Goal: Feedback & Contribution: Submit feedback/report problem

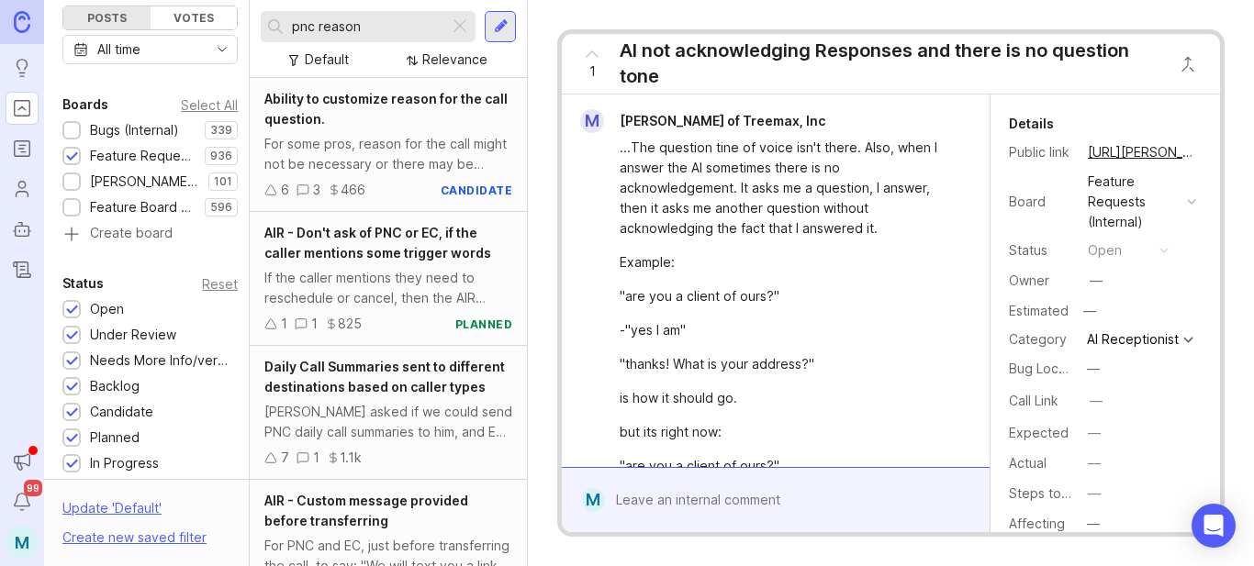
scroll to position [7336, 0]
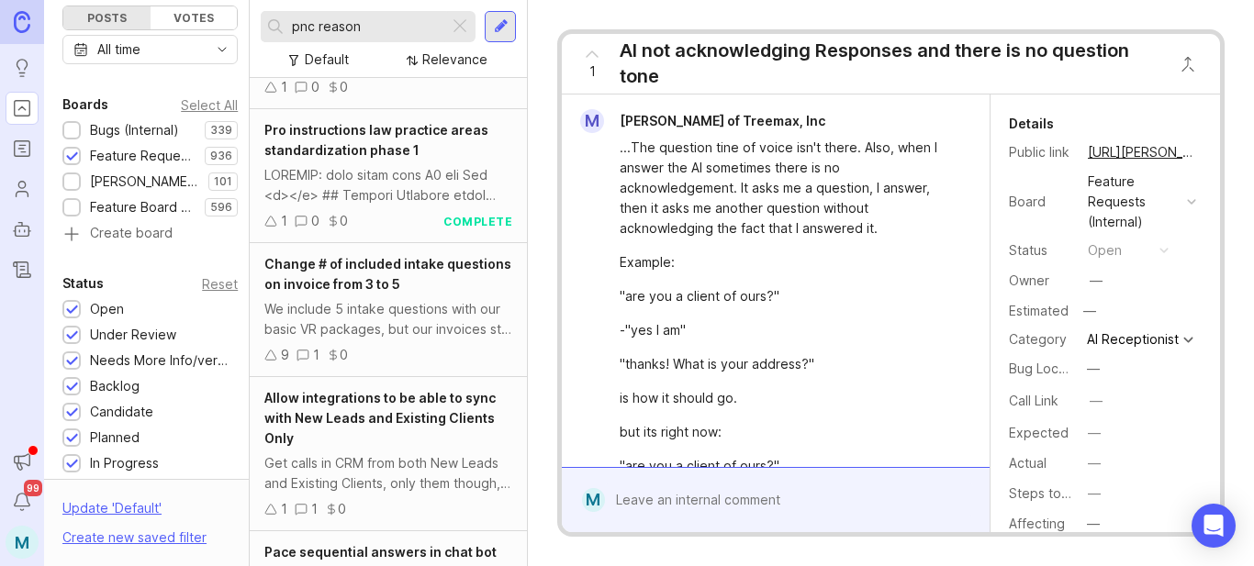
click at [498, 24] on div at bounding box center [501, 26] width 15 height 17
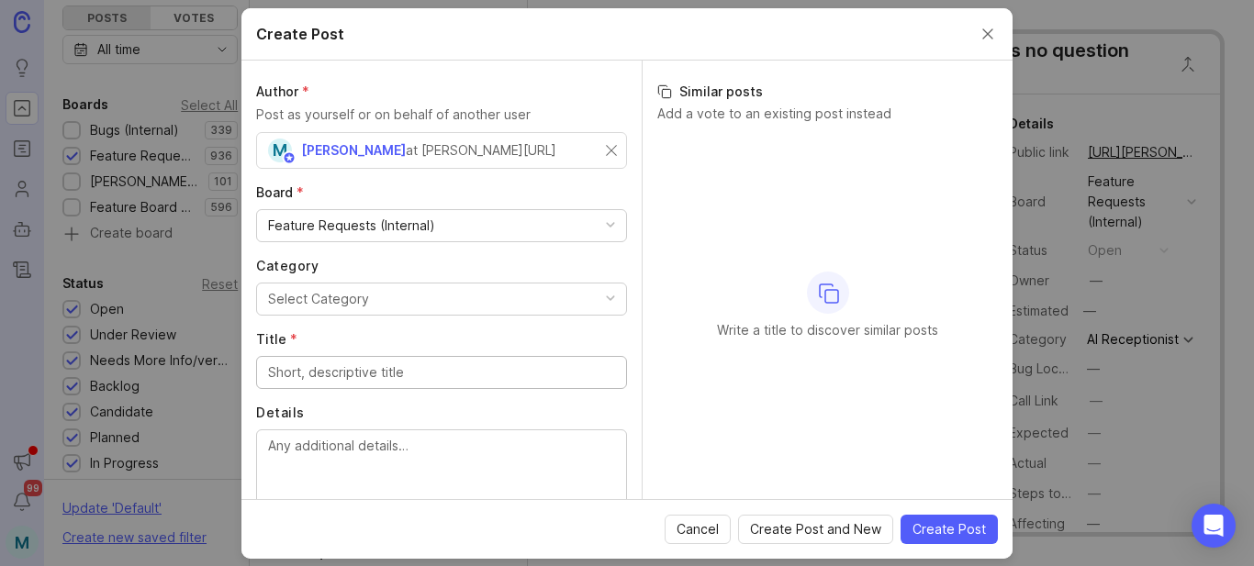
click at [452, 227] on div "Feature Requests (Internal)" at bounding box center [441, 225] width 369 height 31
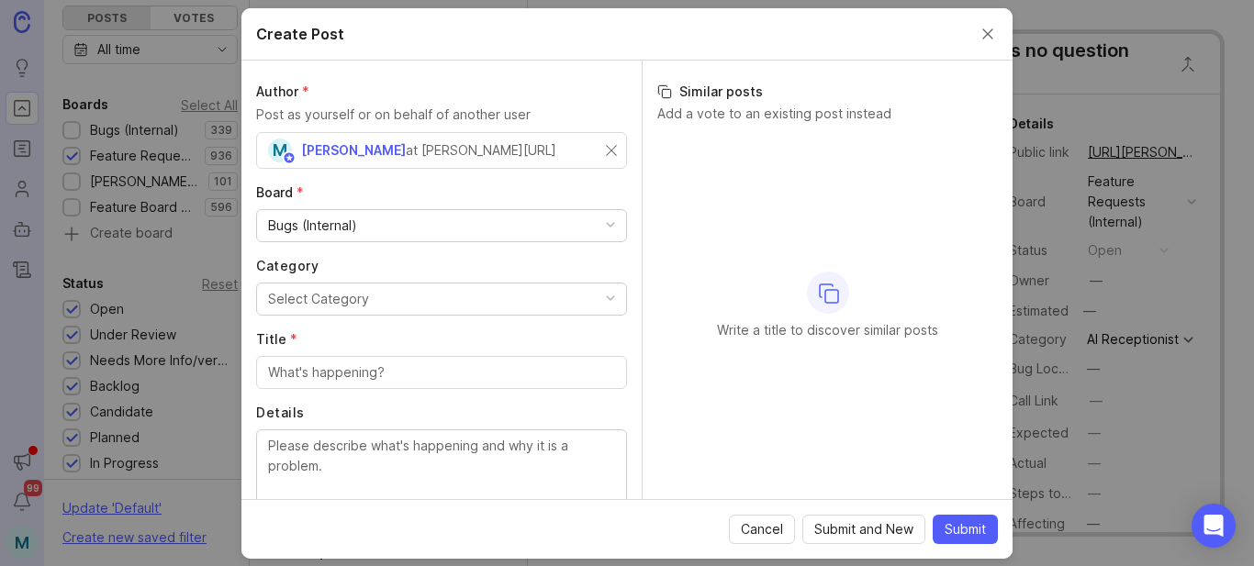
click at [366, 301] on button "Select Category" at bounding box center [441, 299] width 371 height 33
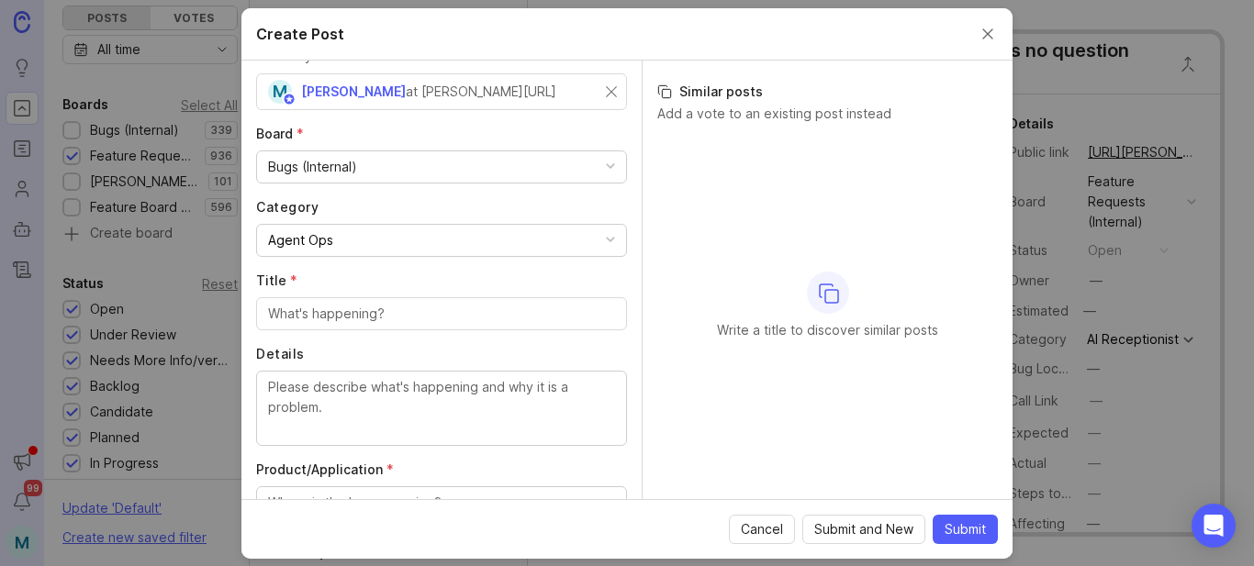
scroll to position [92, 0]
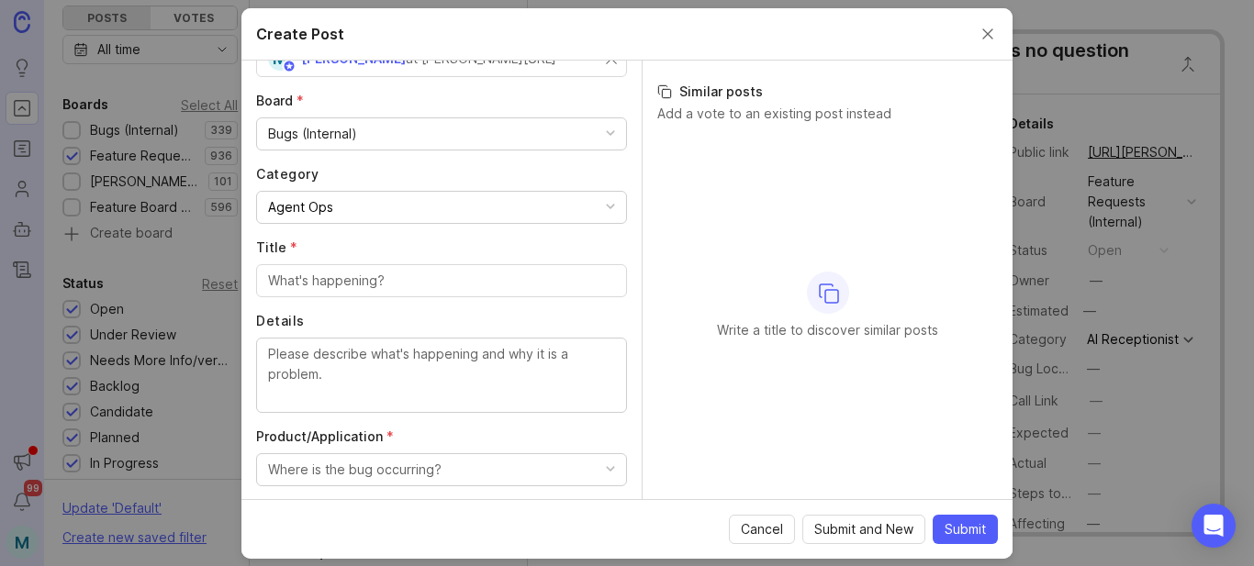
click at [477, 291] on div at bounding box center [441, 280] width 371 height 33
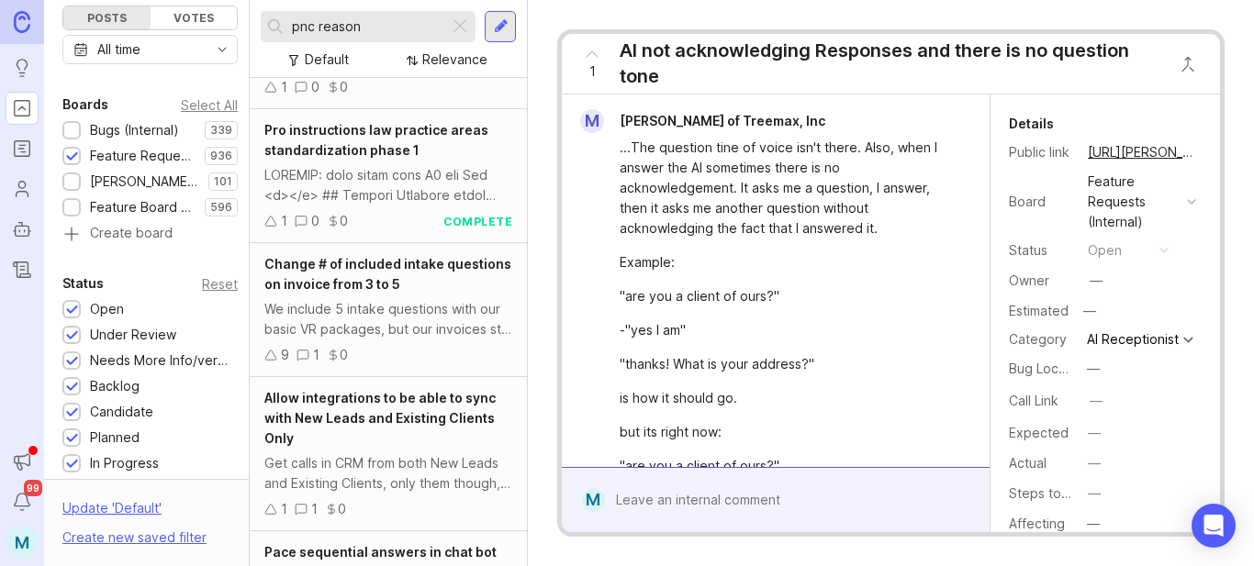
click at [509, 28] on div at bounding box center [500, 26] width 31 height 31
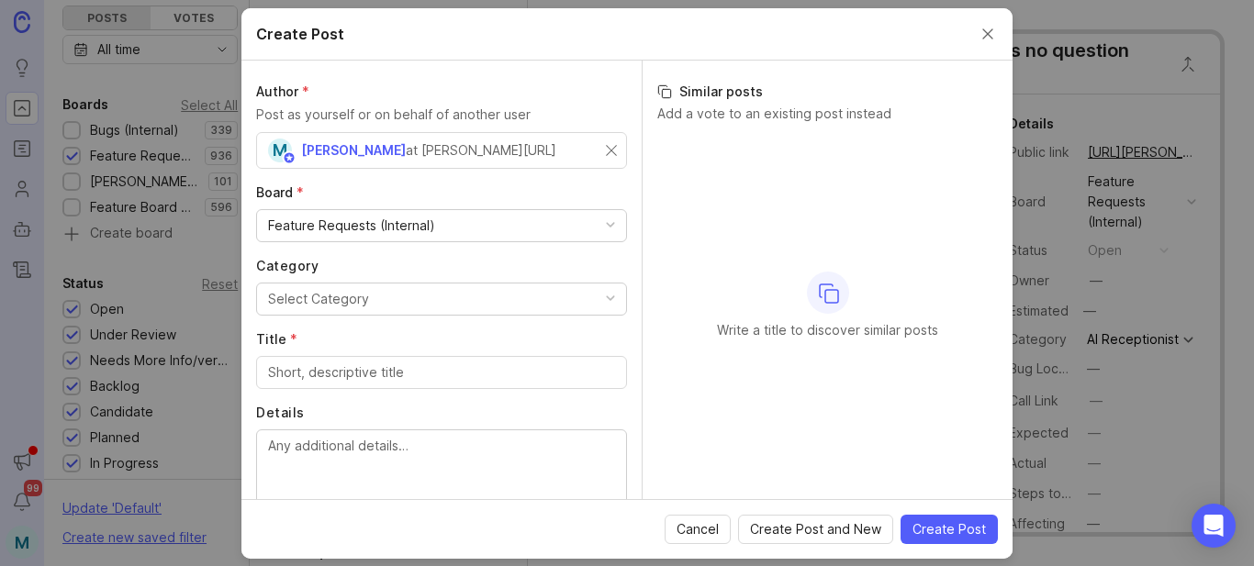
click at [395, 229] on div "Feature Requests (Internal)" at bounding box center [351, 226] width 167 height 20
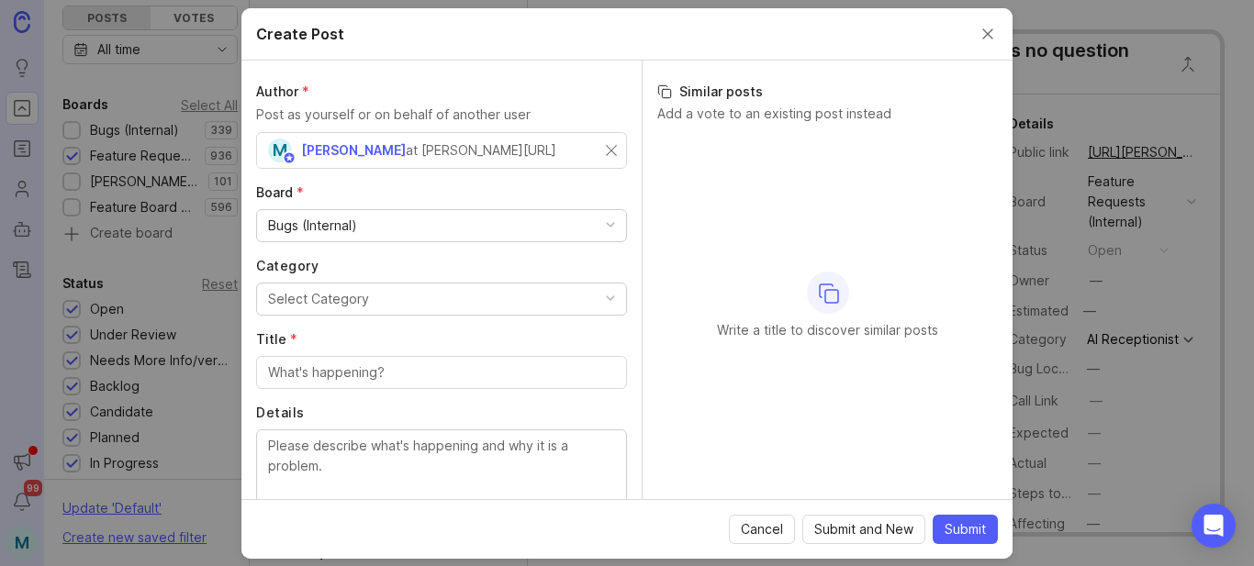
click at [355, 299] on div "Select Category" at bounding box center [318, 299] width 101 height 20
click at [358, 376] on input "Title *" at bounding box center [441, 372] width 347 height 20
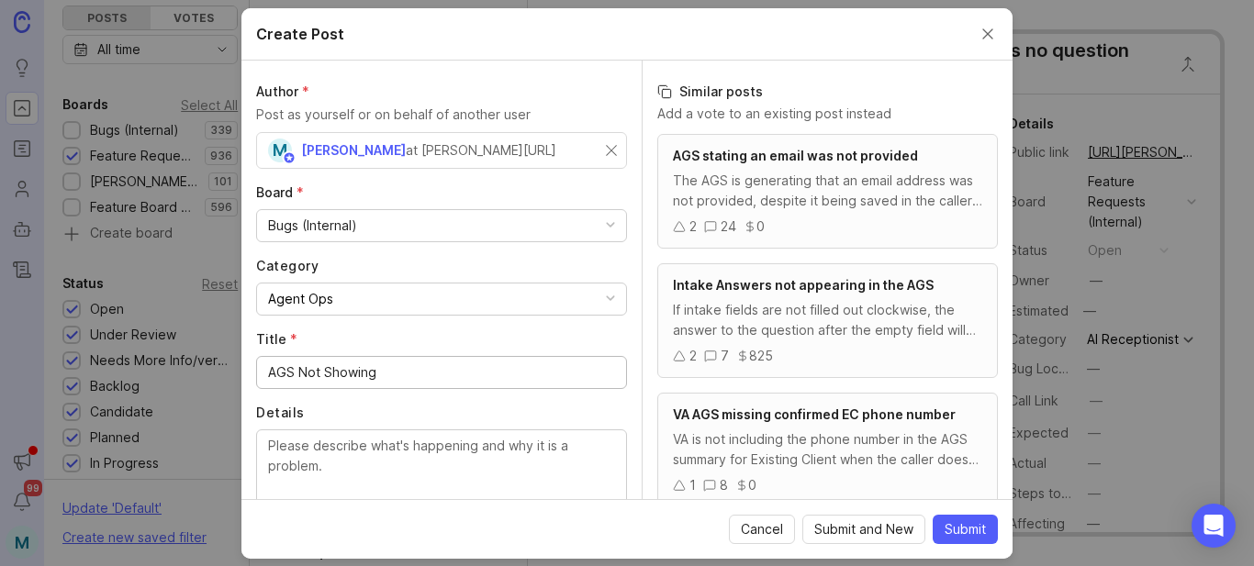
type input "AGS Not Showing"
paste textarea "Looks like this has an AGS issue, should I leave it alone or pur it? Looks like…"
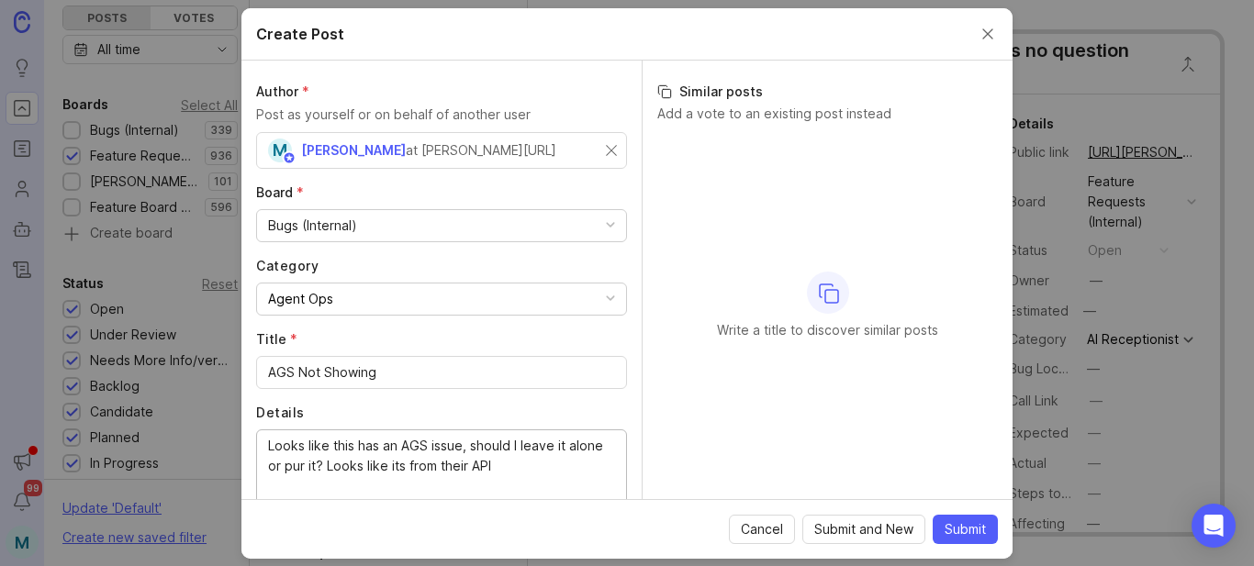
click at [273, 448] on textarea "Looks like this has an AGS issue, should I leave it alone or pur it? Looks like…" at bounding box center [441, 466] width 347 height 61
drag, startPoint x: 577, startPoint y: 440, endPoint x: 572, endPoint y: 480, distance: 40.8
click at [572, 480] on textarea "This is an OB from an API. The AGS isn't showing Looks like this has an AGS iss…" at bounding box center [441, 466] width 347 height 61
paste textarea "the SAVE button is part of the instructions."
drag, startPoint x: 429, startPoint y: 466, endPoint x: 397, endPoint y: 469, distance: 31.3
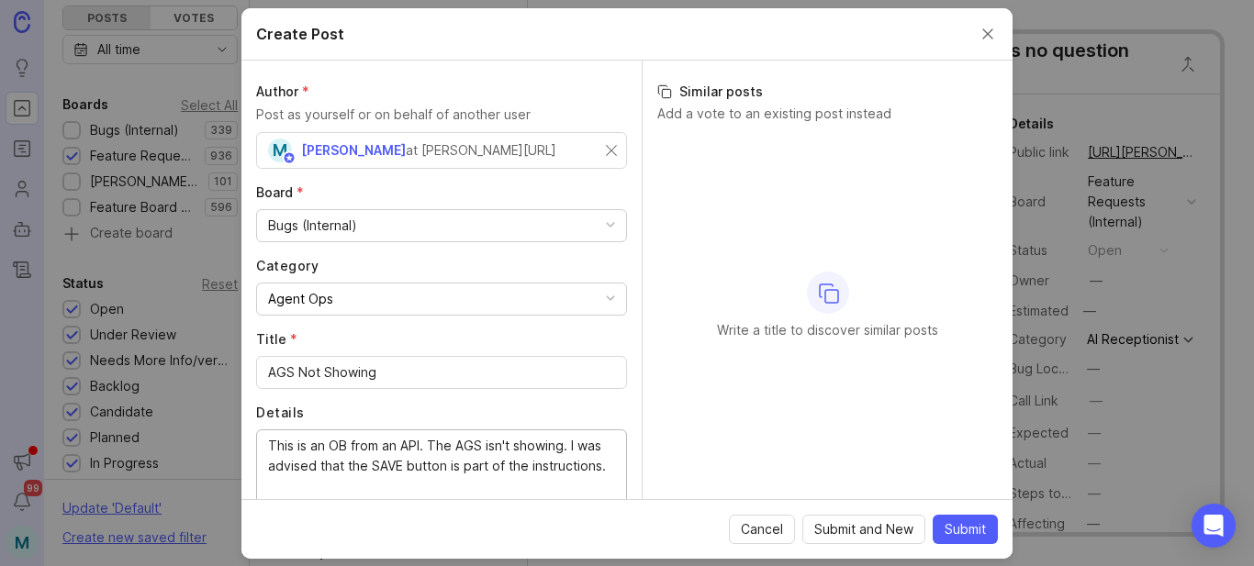
click at [397, 469] on textarea "This is an OB from an API. The AGS isn't showing. I was advised that the SAVE b…" at bounding box center [441, 466] width 347 height 61
click at [477, 465] on textarea "This is an OB from an API. The AGS isn't showing. I was advised that the save b…" at bounding box center [441, 466] width 347 height 61
drag, startPoint x: 485, startPoint y: 469, endPoint x: 473, endPoint y: 469, distance: 12.8
click at [473, 469] on textarea "This is an OB from an API. The AGS isn't showing. I was advised that the save b…" at bounding box center [441, 466] width 347 height 61
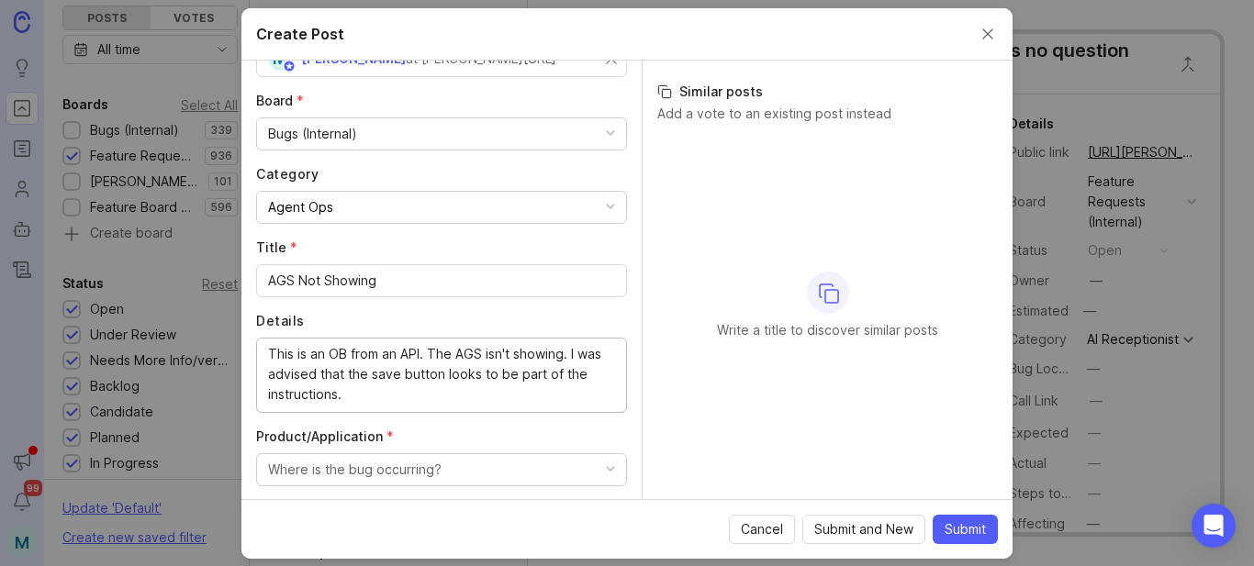
click at [461, 400] on textarea "This is an OB from an API. The AGS isn't showing. I was advised that the save b…" at bounding box center [441, 374] width 347 height 61
paste textarea "[URL][PERSON_NAME]"
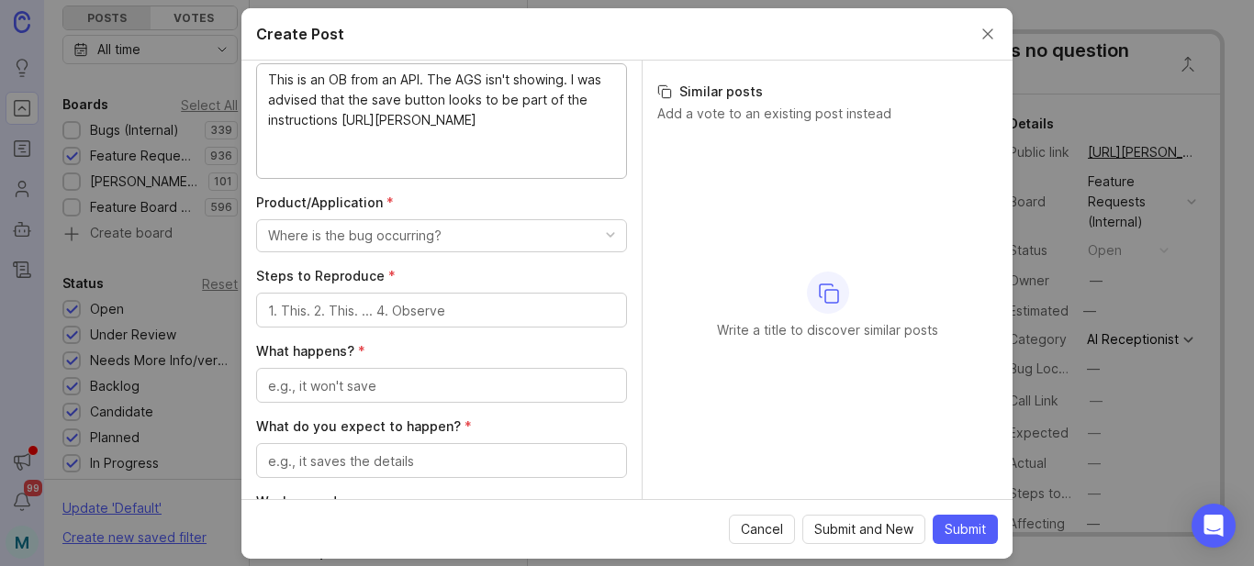
scroll to position [367, 0]
type textarea "This is an OB from an API. The AGS isn't showing. I was advised that the save b…"
click at [361, 237] on div "Where is the bug occurring?" at bounding box center [354, 235] width 173 height 20
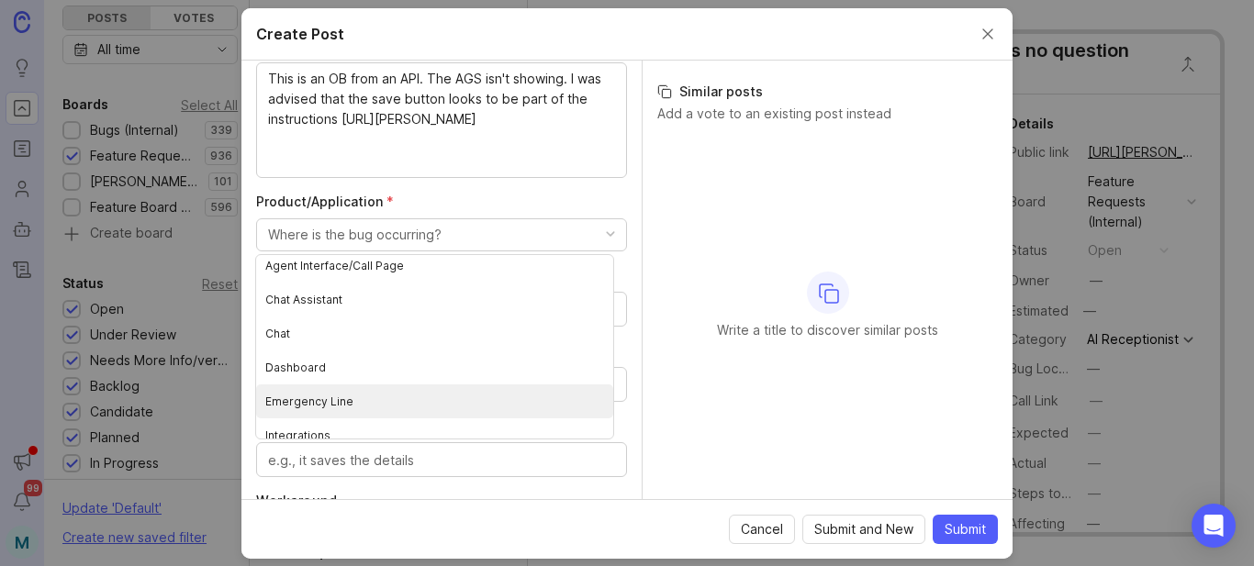
scroll to position [0, 0]
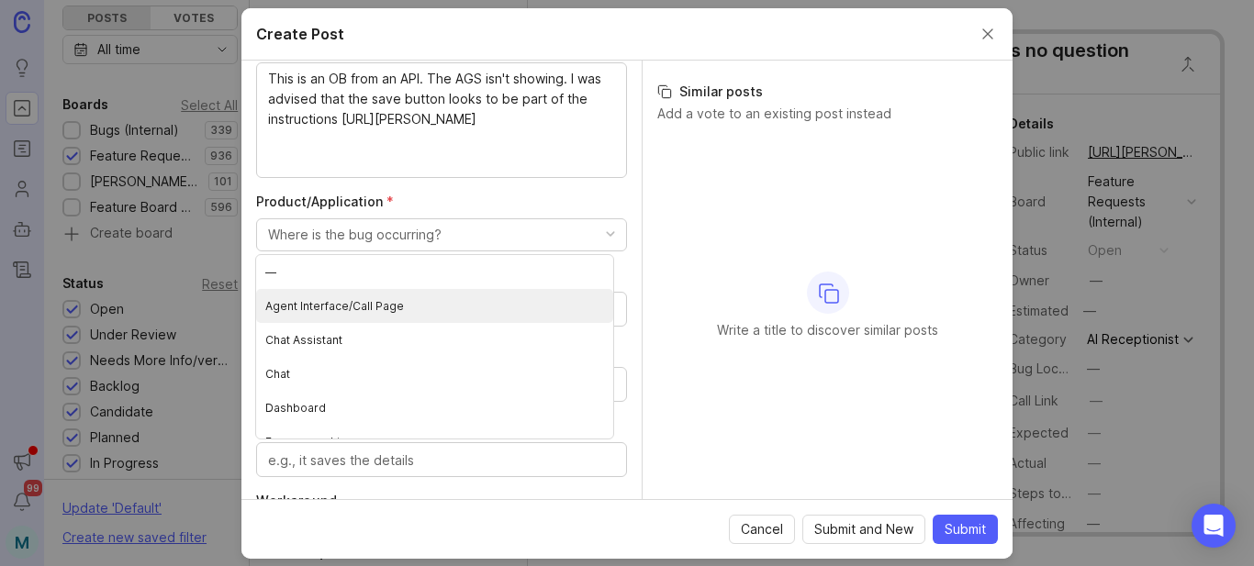
click at [363, 296] on Page "Agent Interface/Call Page" at bounding box center [434, 306] width 357 height 34
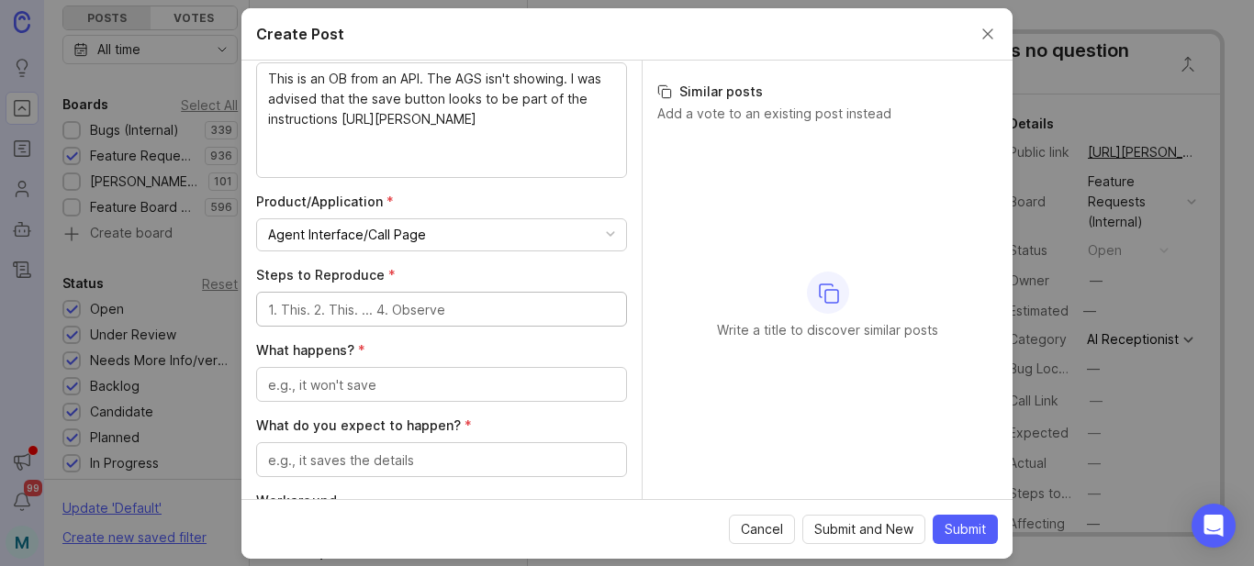
click at [437, 314] on textarea "Steps to Reproduce *" at bounding box center [441, 310] width 347 height 20
click at [394, 309] on textarea "Steps to Reproduce *" at bounding box center [441, 310] width 347 height 20
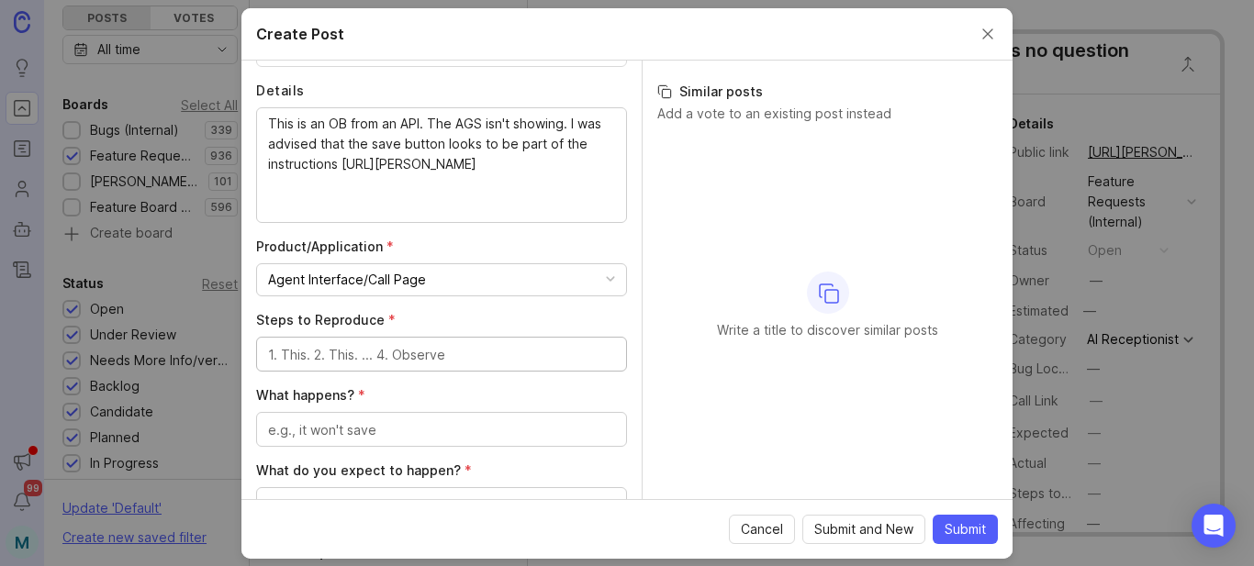
scroll to position [367, 0]
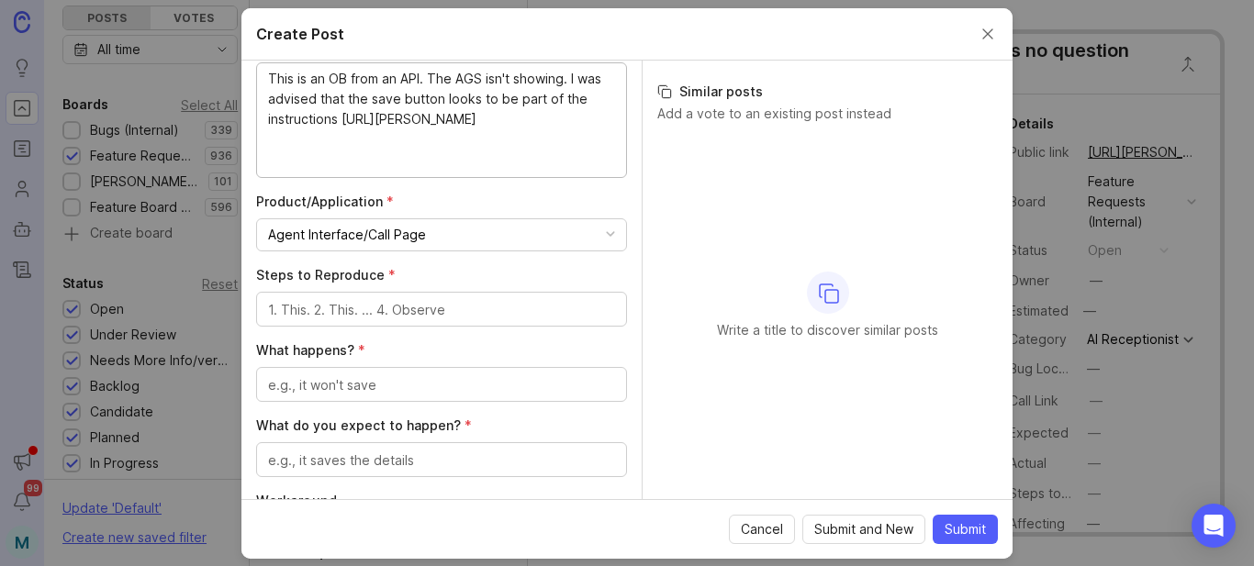
drag, startPoint x: 429, startPoint y: 82, endPoint x: 429, endPoint y: 158, distance: 76.2
click at [329, 395] on textarea "What happens? *" at bounding box center [441, 385] width 347 height 20
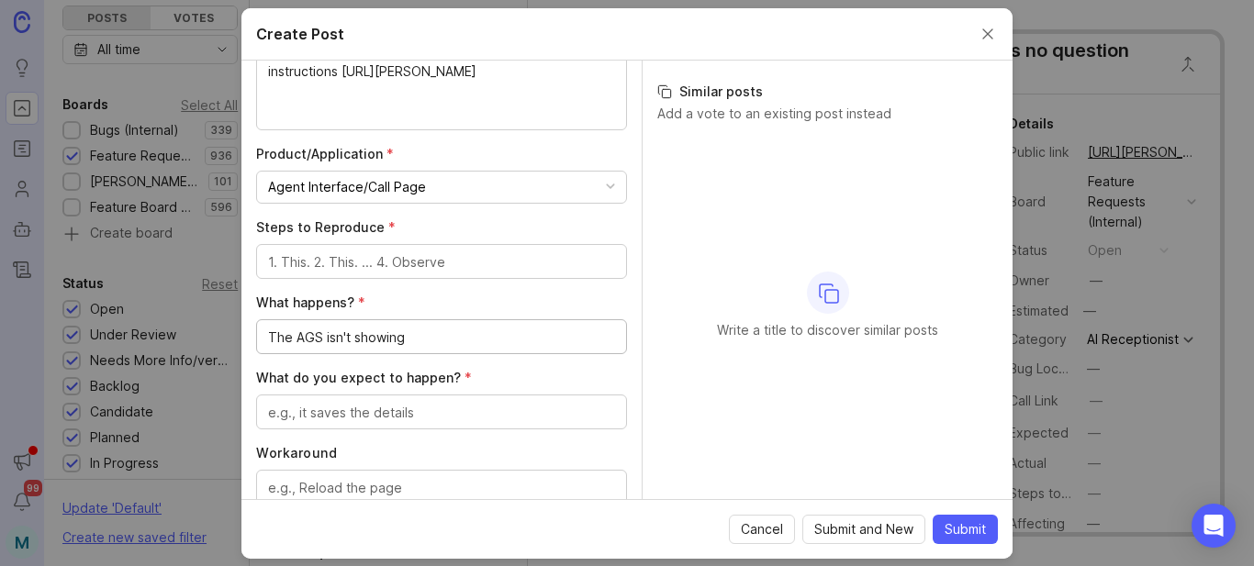
scroll to position [459, 0]
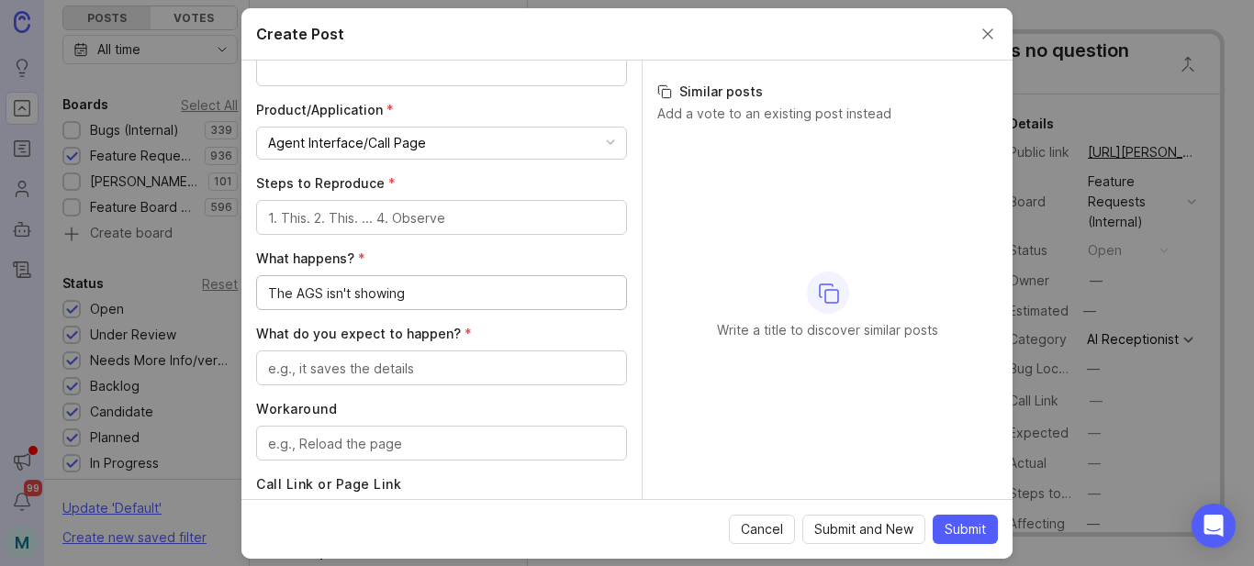
type textarea "The AGS isn't showing"
click at [499, 369] on textarea "What do you expect to happen? *" at bounding box center [441, 369] width 347 height 20
type textarea "There should be an AGS showing"
click at [402, 208] on textarea "Steps to Reproduce *" at bounding box center [441, 218] width 347 height 20
click at [313, 215] on textarea "Unknow how to reproduce as the notes" at bounding box center [441, 218] width 347 height 20
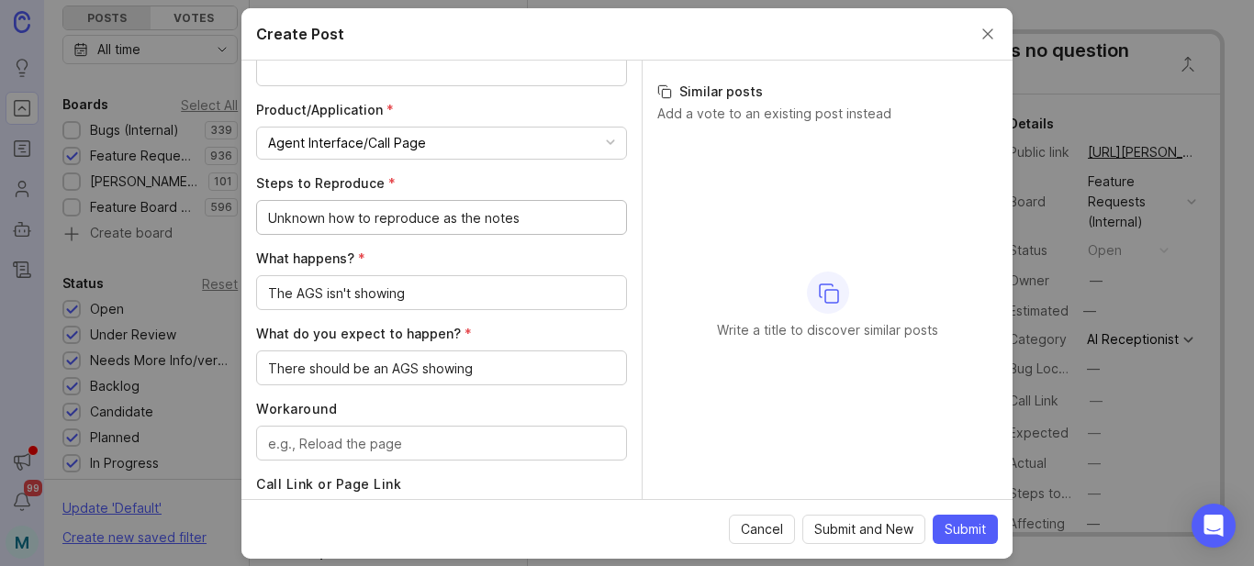
click at [540, 218] on textarea "Unknown how to reproduce as the notes" at bounding box center [441, 218] width 347 height 20
paste textarea "Some API calls have this issue sometimes"
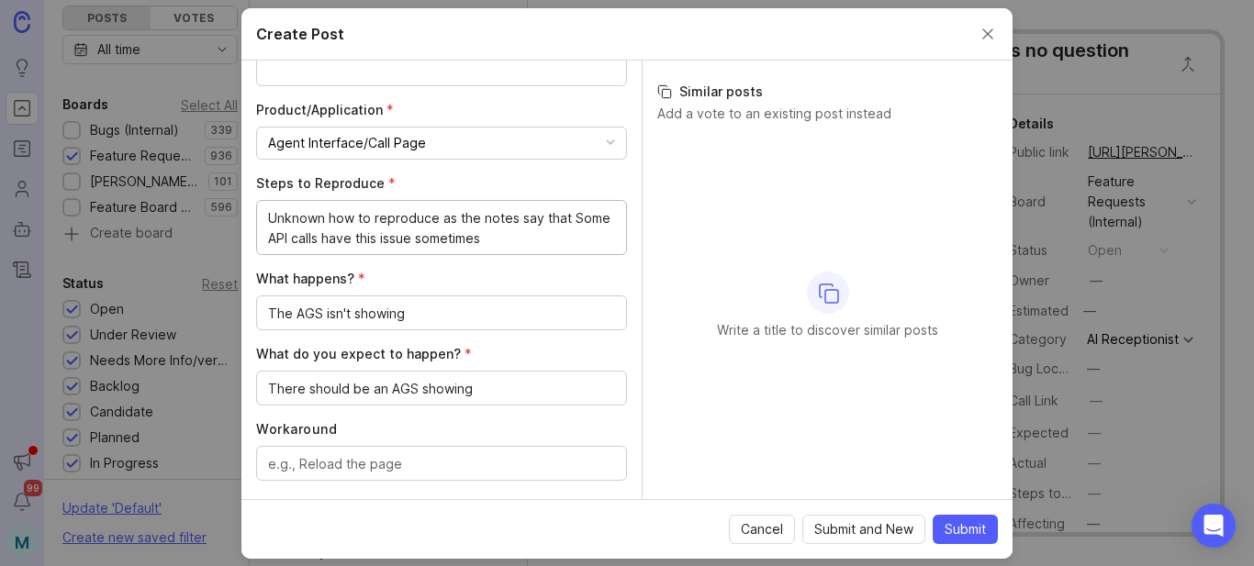
click at [274, 240] on textarea "Unknown how to reproduce as the notes say that Some API calls have this issue s…" at bounding box center [441, 228] width 347 height 40
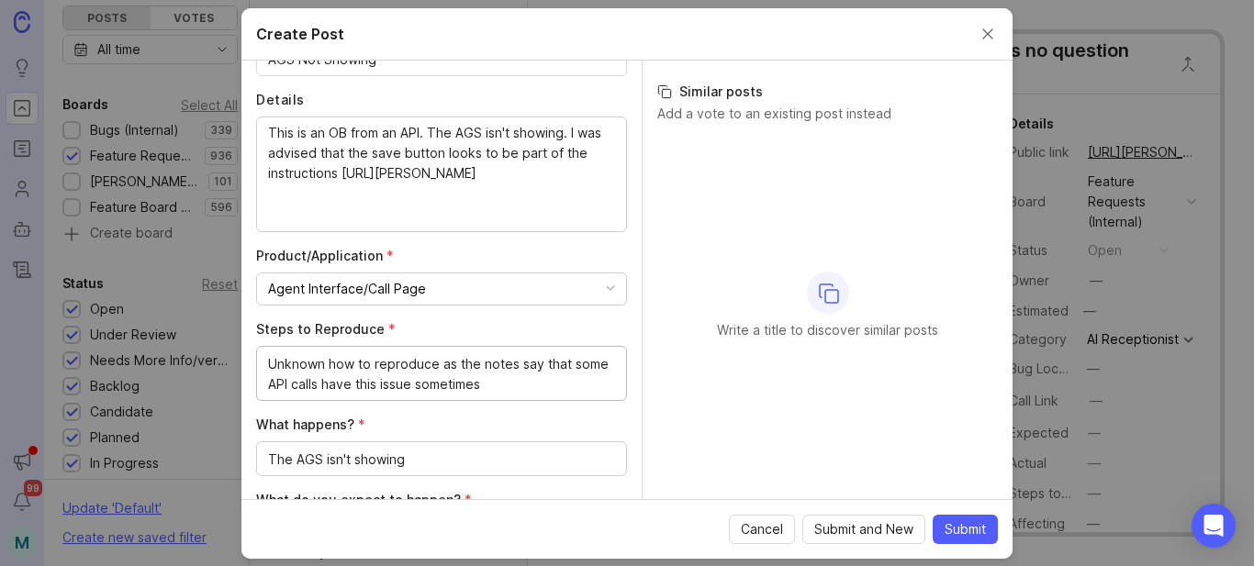
scroll to position [275, 0]
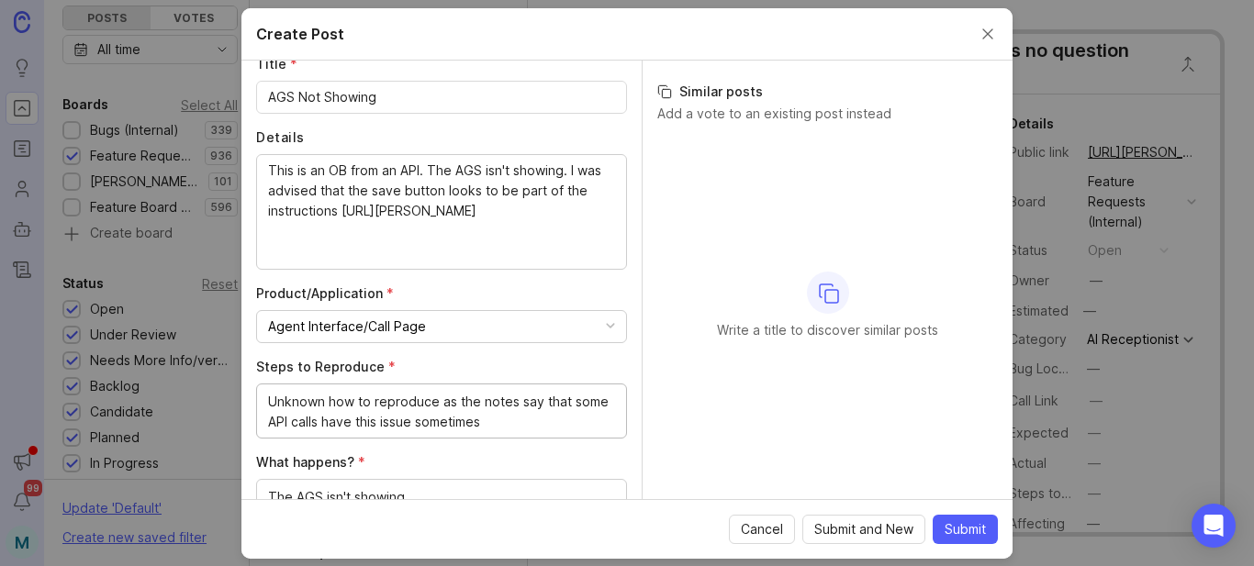
type textarea "Unknown how to reproduce as the notes say that some API calls have this issue s…"
drag, startPoint x: 420, startPoint y: 256, endPoint x: 239, endPoint y: 233, distance: 183.1
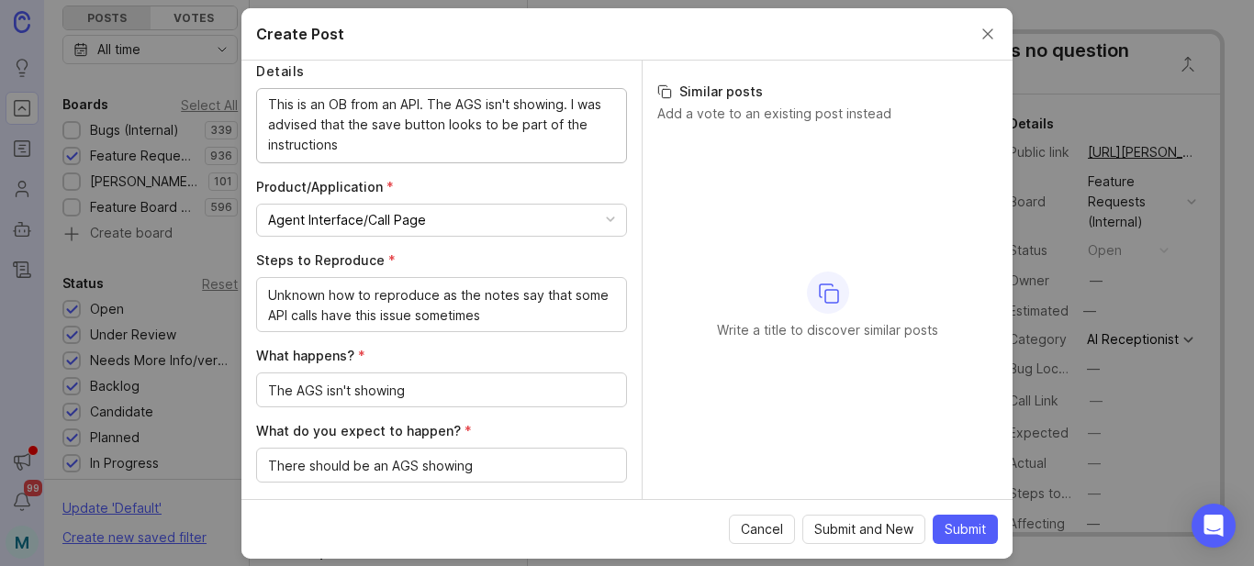
scroll to position [551, 0]
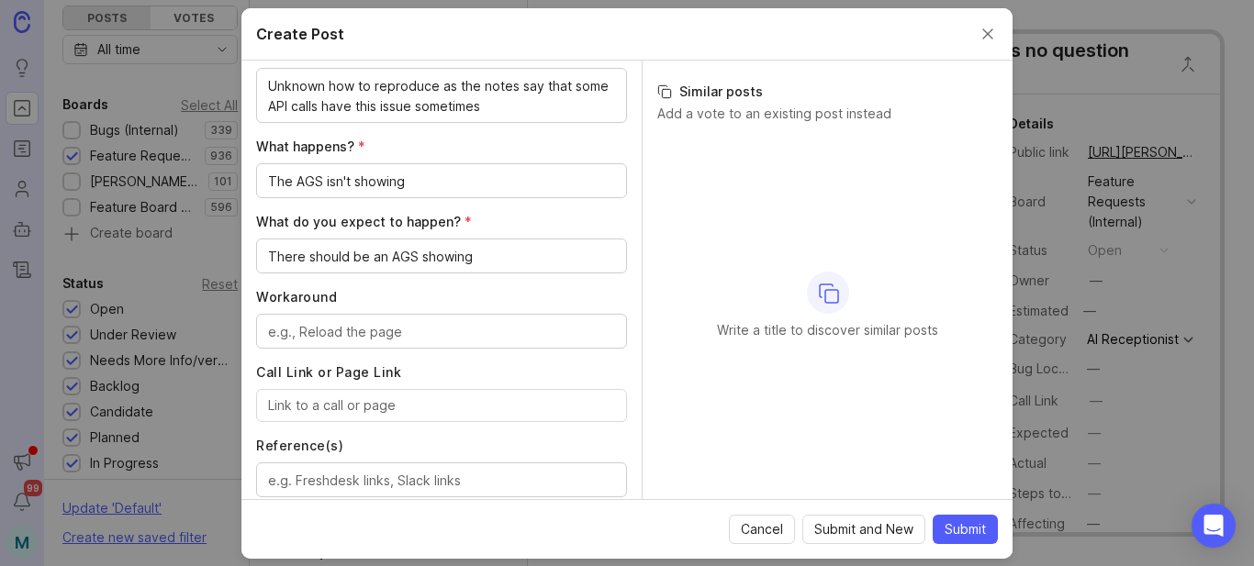
type textarea "This is an OB from an API. The AGS isn't showing. I was advised that the save b…"
paste input "[URL][PERSON_NAME]"
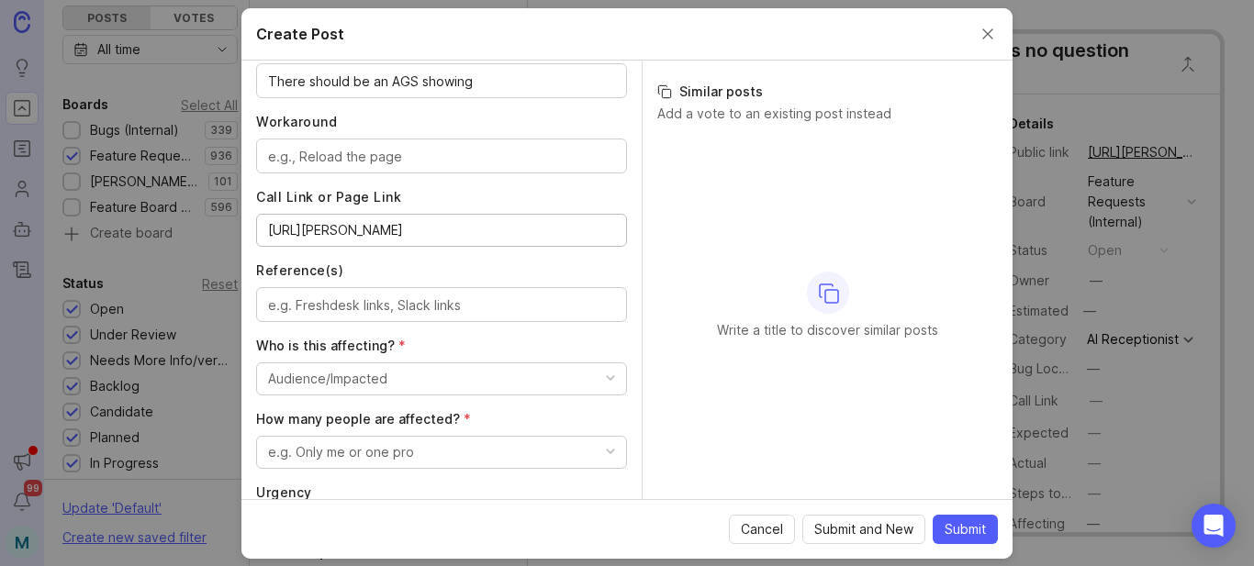
scroll to position [826, 0]
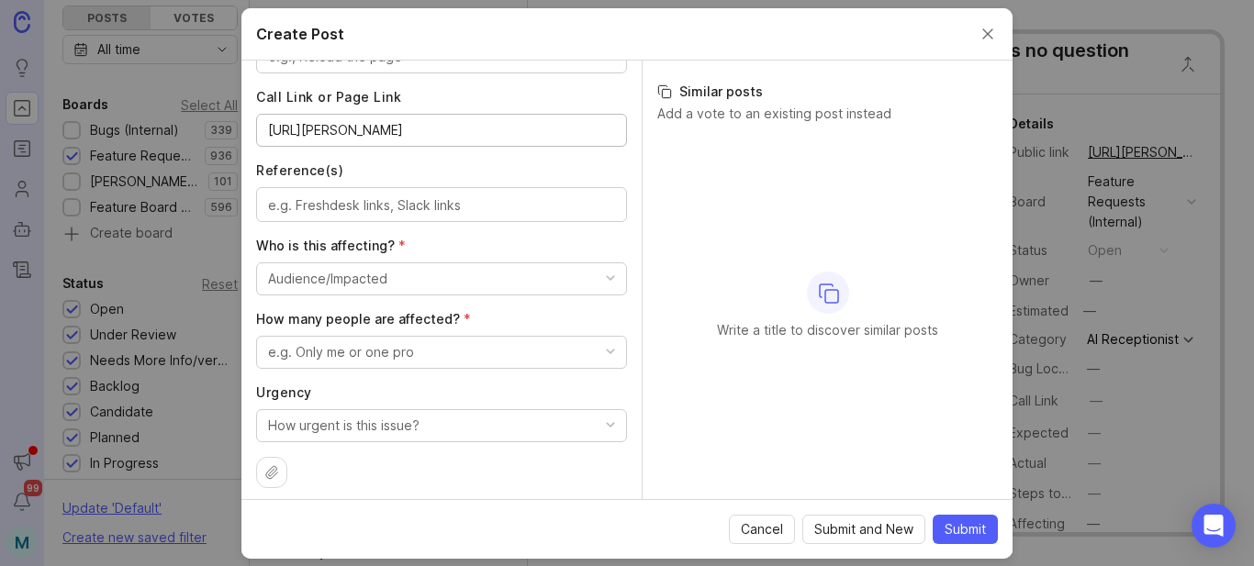
type input "[URL][PERSON_NAME]"
click at [378, 204] on textarea "Reference(s)" at bounding box center [441, 205] width 347 height 20
paste textarea "[URL][PERSON_NAME][DOMAIN_NAME]"
type textarea "[URL][PERSON_NAME][DOMAIN_NAME]"
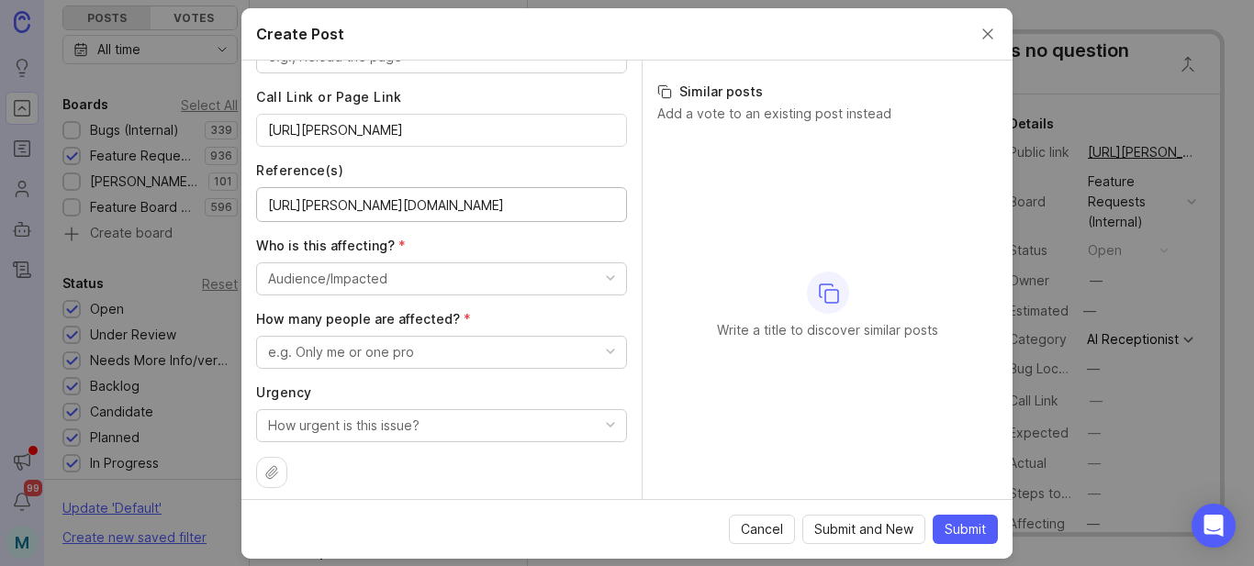
click at [379, 273] on div "Audience/Impacted" at bounding box center [327, 279] width 119 height 20
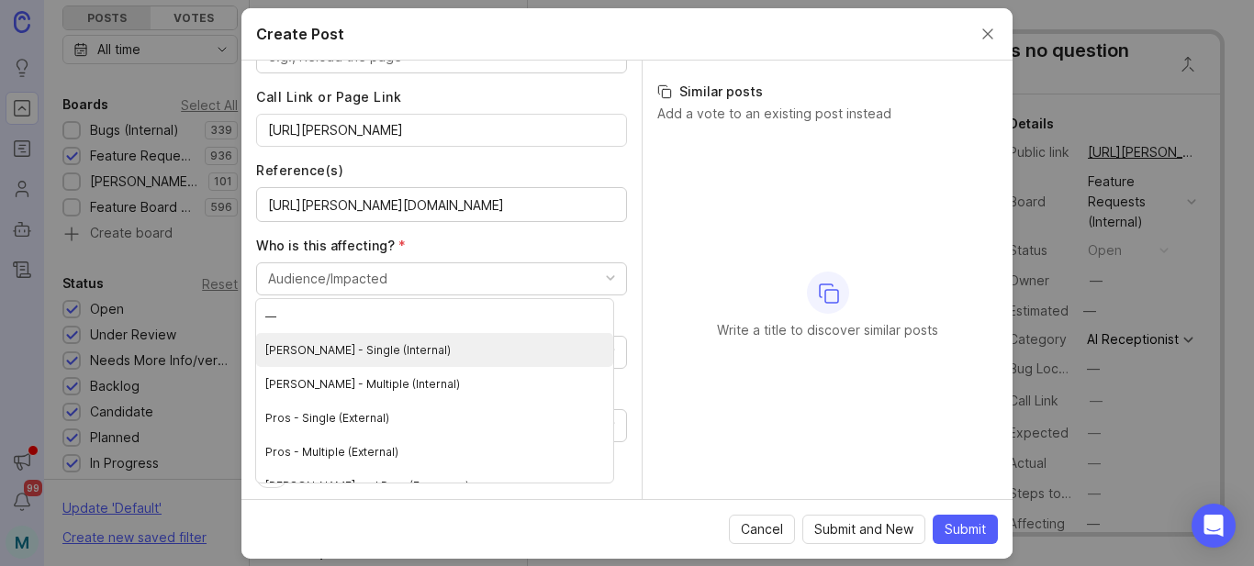
click at [368, 357] on \(Internal\) "[PERSON_NAME] - Single (Internal)" at bounding box center [434, 350] width 357 height 34
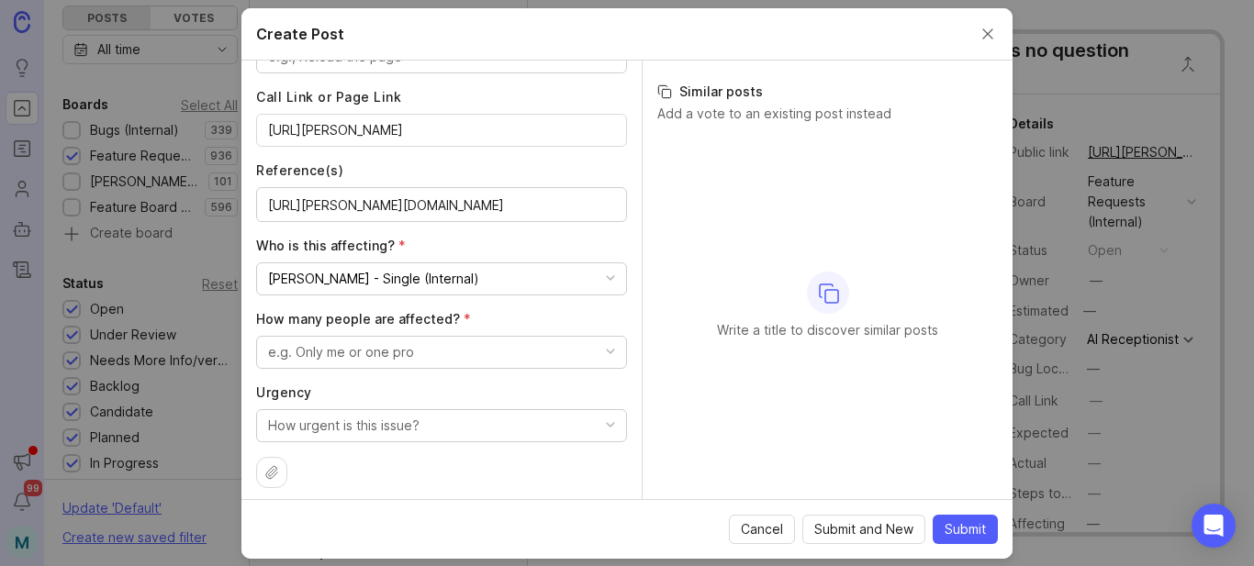
click at [387, 277] on div "[PERSON_NAME] - Single (Internal)" at bounding box center [373, 279] width 211 height 20
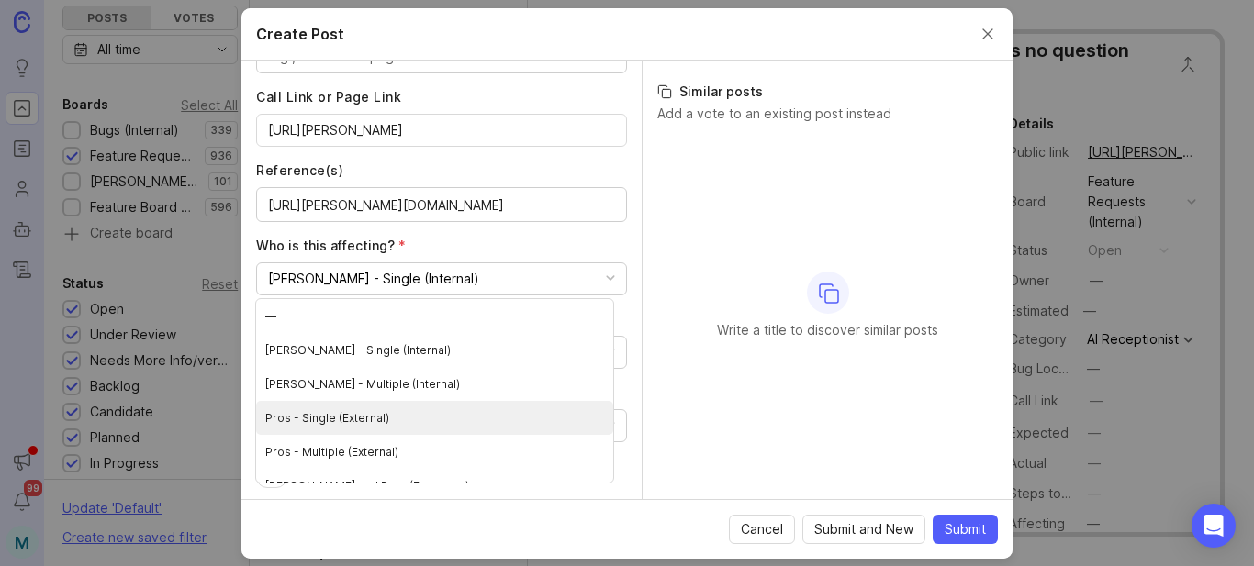
click at [344, 418] on \(External\) "Pros - Single (External)" at bounding box center [434, 418] width 357 height 34
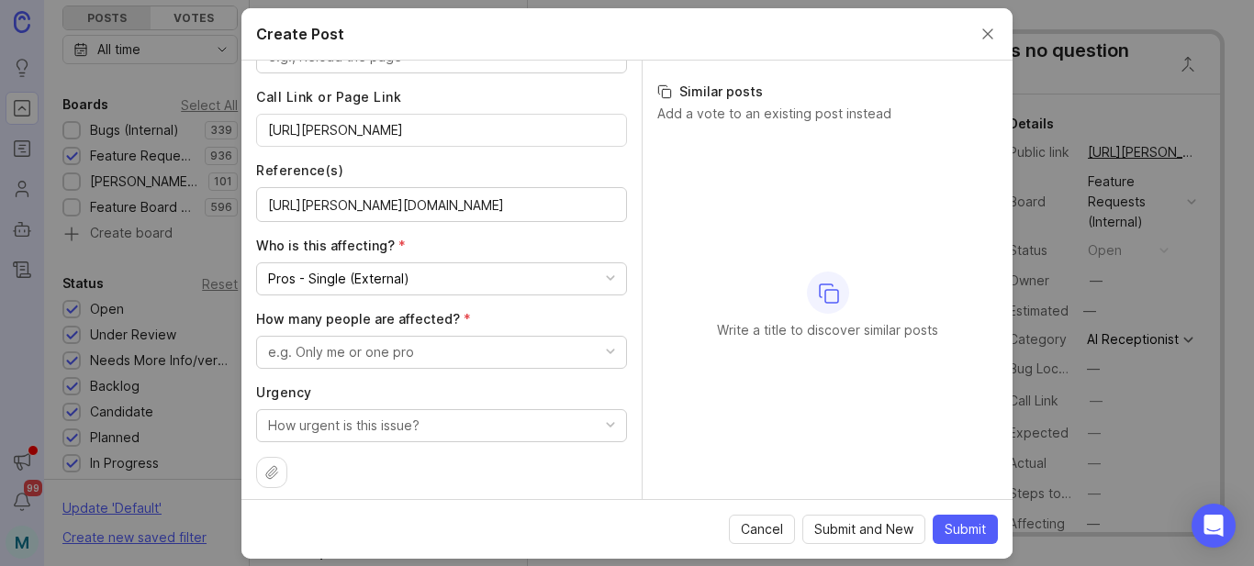
click at [413, 358] on button "e.g. Only me or one pro" at bounding box center [441, 352] width 371 height 33
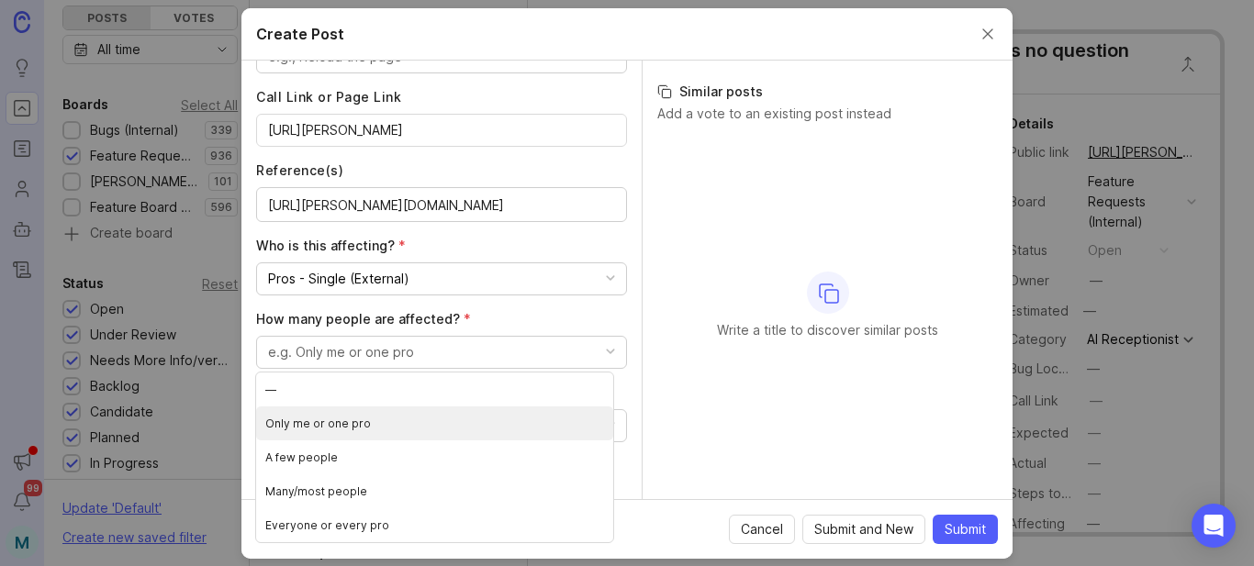
click at [356, 424] on pro "Only me or one pro" at bounding box center [434, 424] width 357 height 34
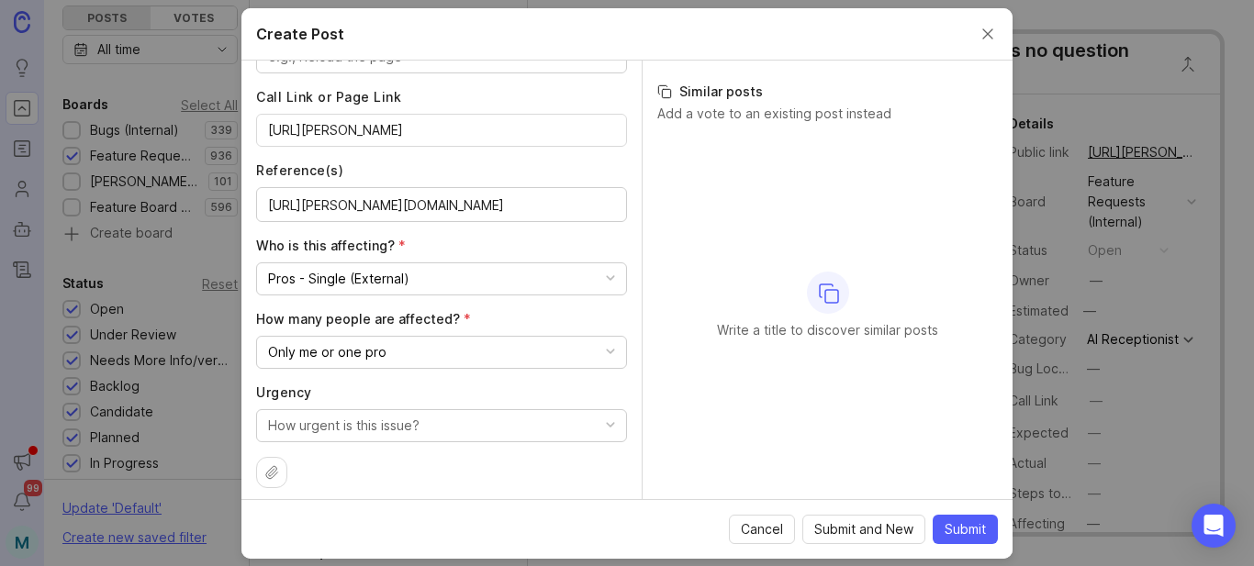
click at [419, 428] on button "How urgent is this issue?" at bounding box center [441, 425] width 371 height 33
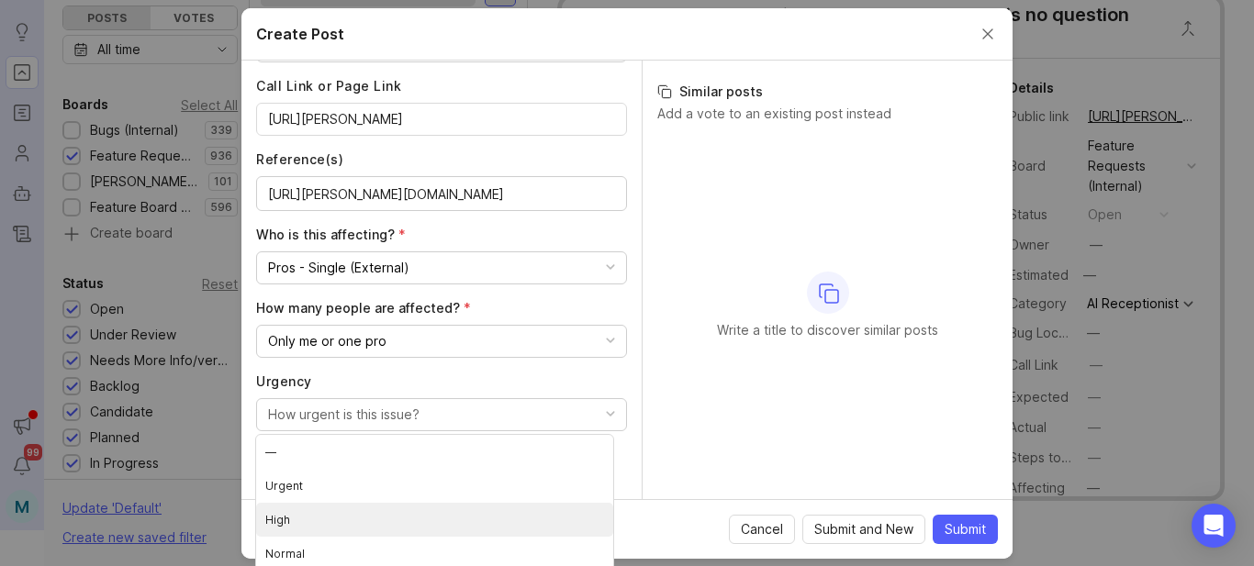
scroll to position [40, 0]
click at [283, 518] on li "High" at bounding box center [434, 520] width 357 height 34
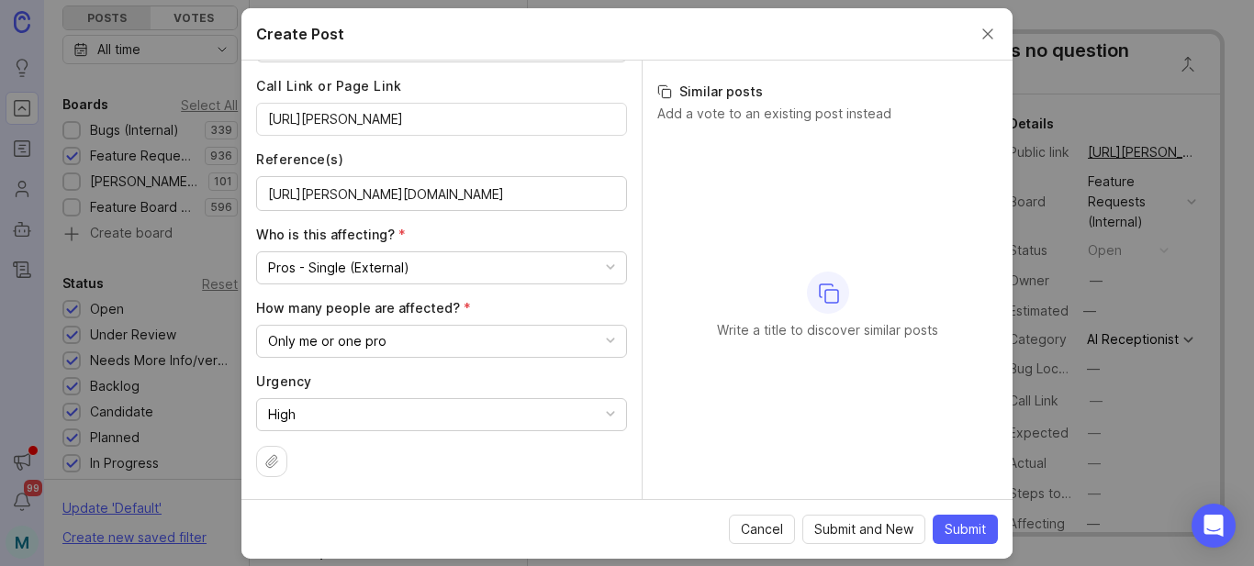
click at [972, 536] on span "Submit" at bounding box center [964, 529] width 41 height 18
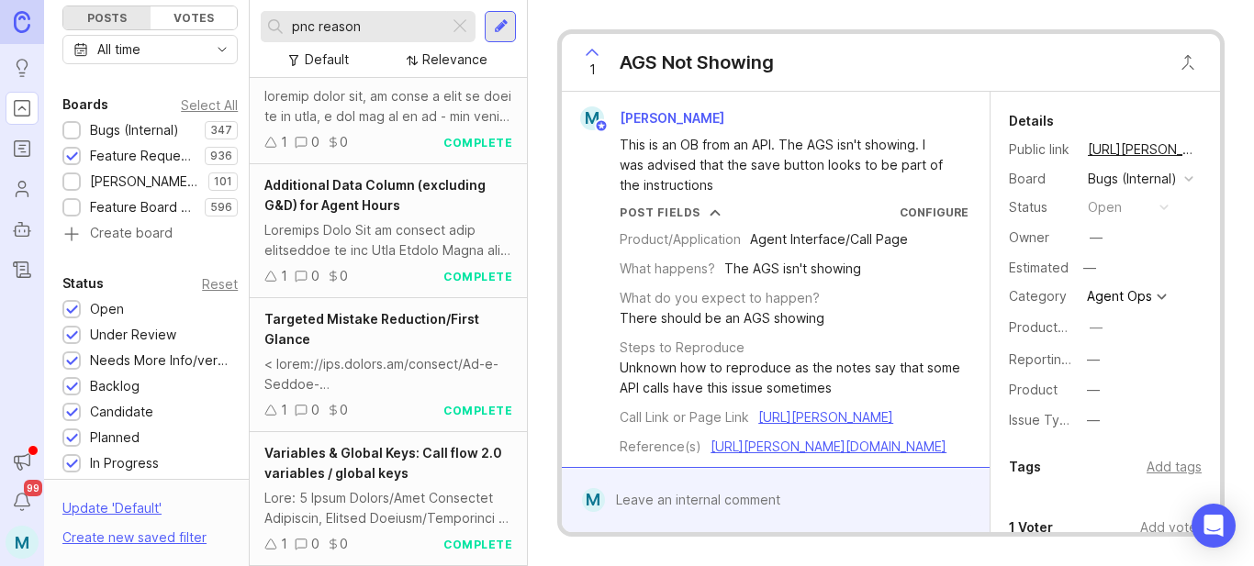
scroll to position [4697, 0]
click at [1201, 149] on button "copy icon" at bounding box center [1214, 150] width 26 height 26
